Goal: Task Accomplishment & Management: Use online tool/utility

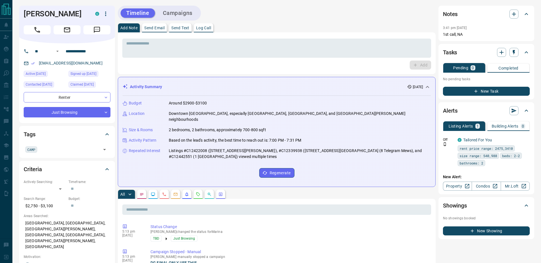
click at [183, 12] on button "Campaigns" at bounding box center [177, 12] width 41 height 9
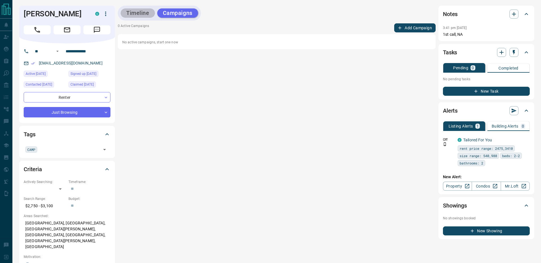
click at [130, 12] on button "Timeline" at bounding box center [138, 12] width 34 height 9
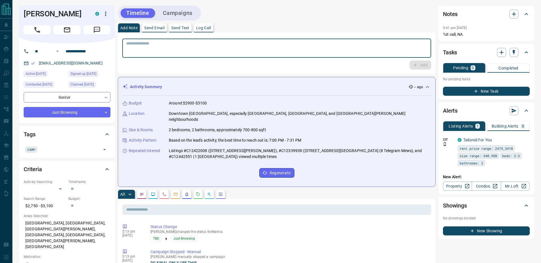
click at [157, 43] on textarea at bounding box center [276, 48] width 301 height 14
type textarea "**********"
click at [418, 63] on button "Add" at bounding box center [420, 65] width 21 height 9
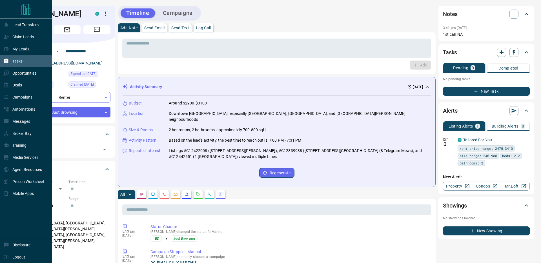
click at [20, 64] on div "Tasks" at bounding box center [12, 60] width 19 height 9
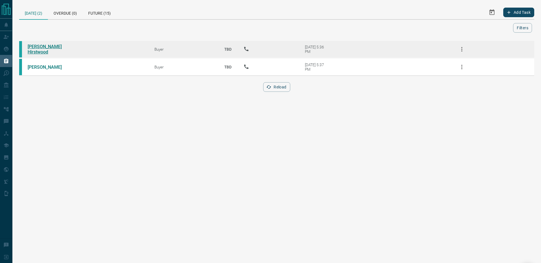
click at [53, 50] on link "[PERSON_NAME] Hirstwood" at bounding box center [49, 49] width 42 height 11
